Goal: Transaction & Acquisition: Subscribe to service/newsletter

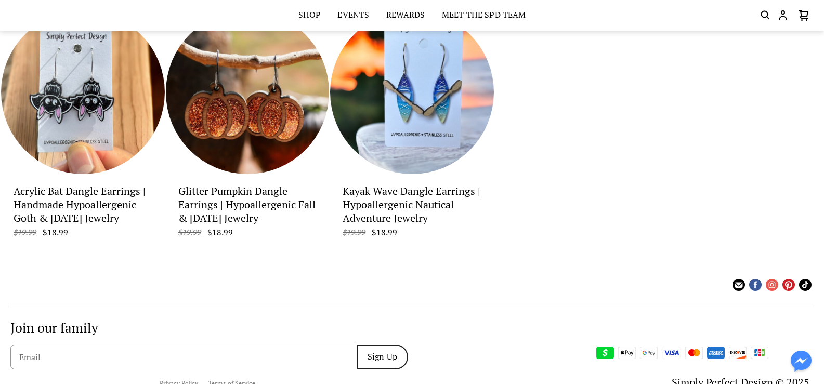
scroll to position [3458, 0]
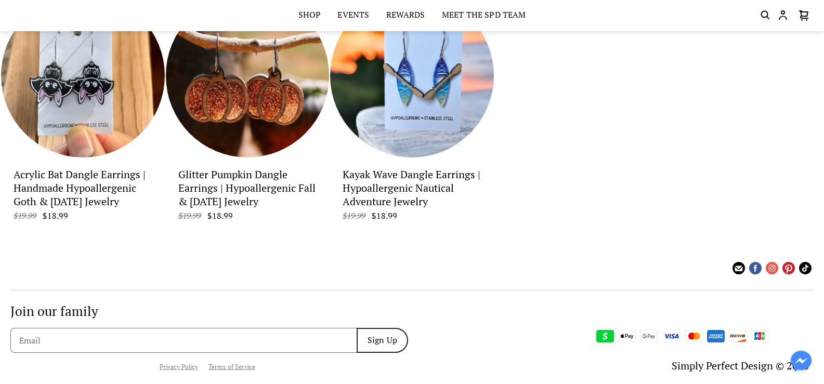
click at [131, 336] on input "email" at bounding box center [186, 341] width 334 height 10
type input "[EMAIL_ADDRESS][DOMAIN_NAME]"
click at [379, 336] on span "Sign Up" at bounding box center [383, 343] width 30 height 14
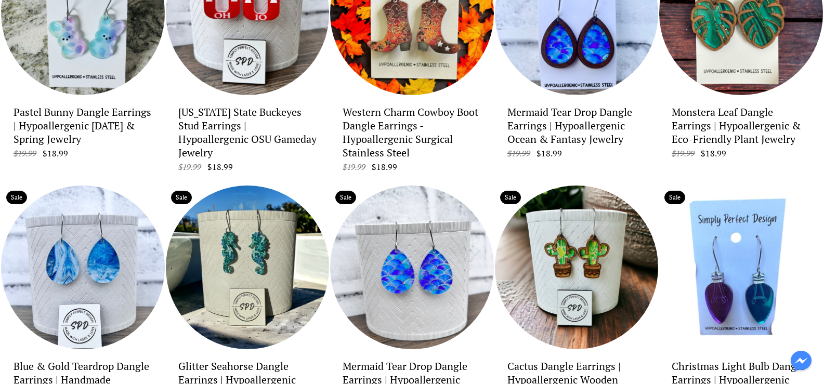
scroll to position [0, 0]
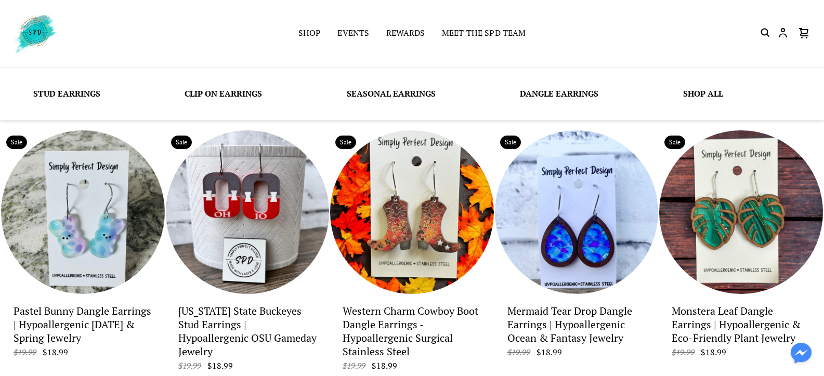
click at [538, 97] on link "Dangle Earrings" at bounding box center [559, 93] width 79 height 11
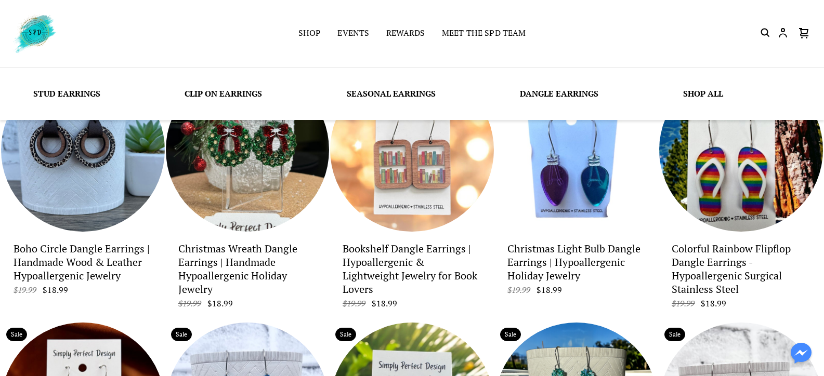
click at [703, 94] on link "Shop All" at bounding box center [703, 93] width 40 height 11
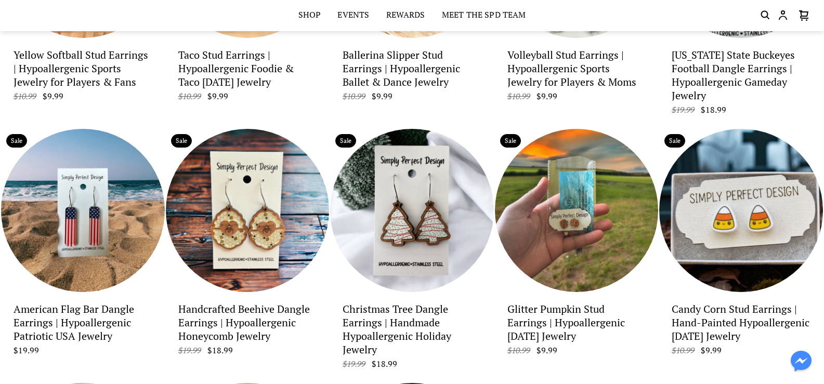
scroll to position [3067, 0]
